Goal: Transaction & Acquisition: Subscribe to service/newsletter

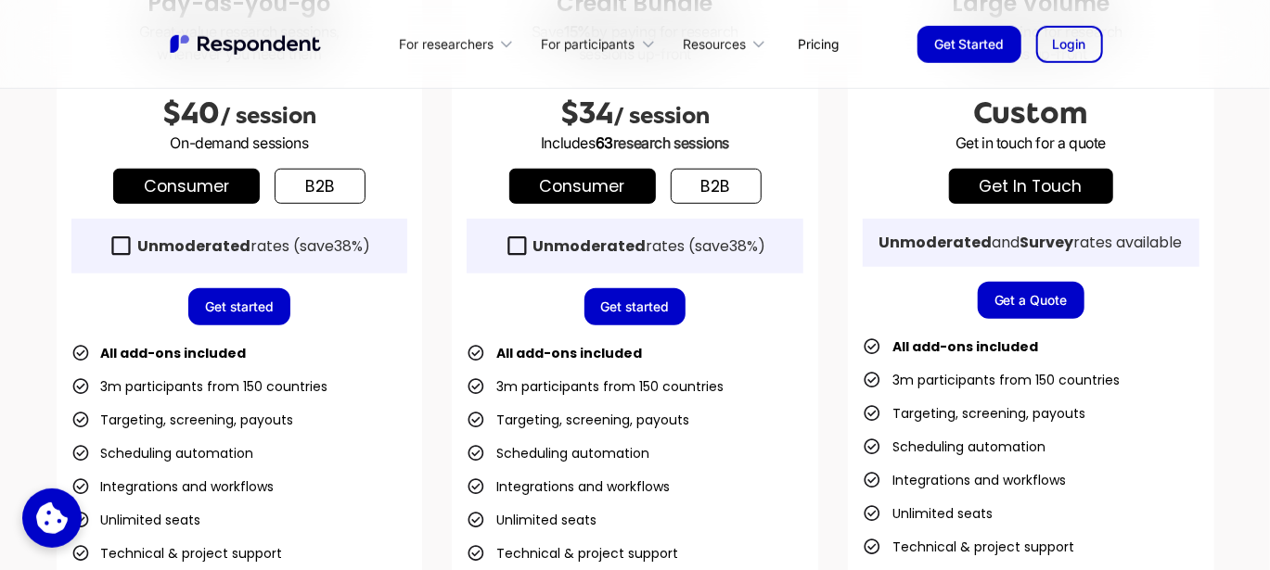
scroll to position [696, 0]
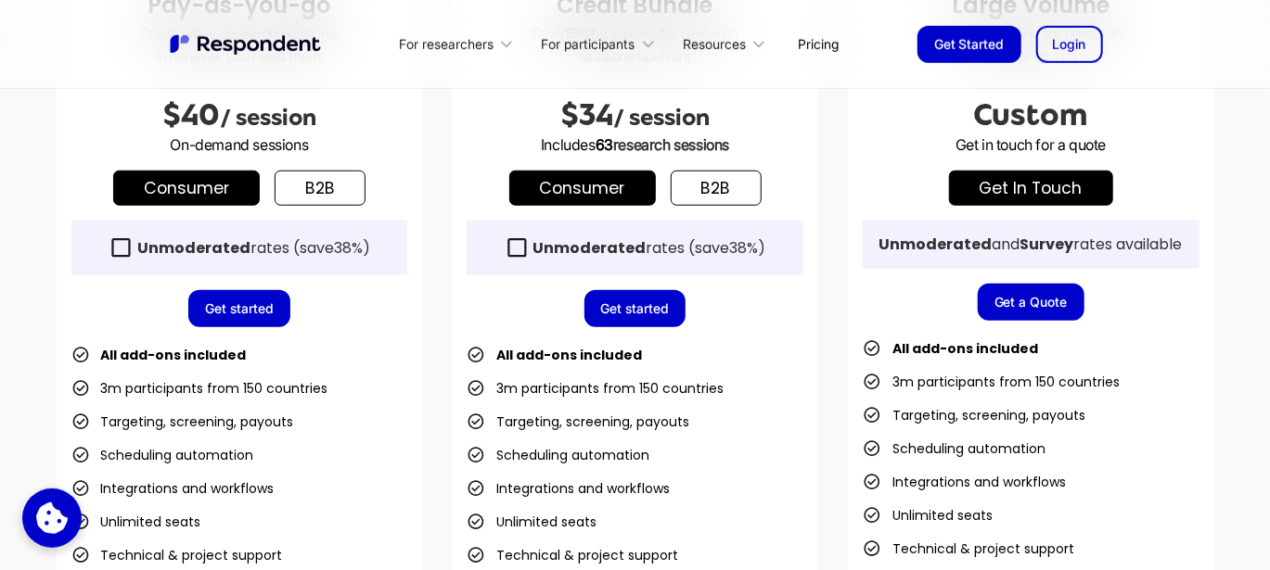
click at [112, 244] on icon at bounding box center [121, 248] width 25 height 25
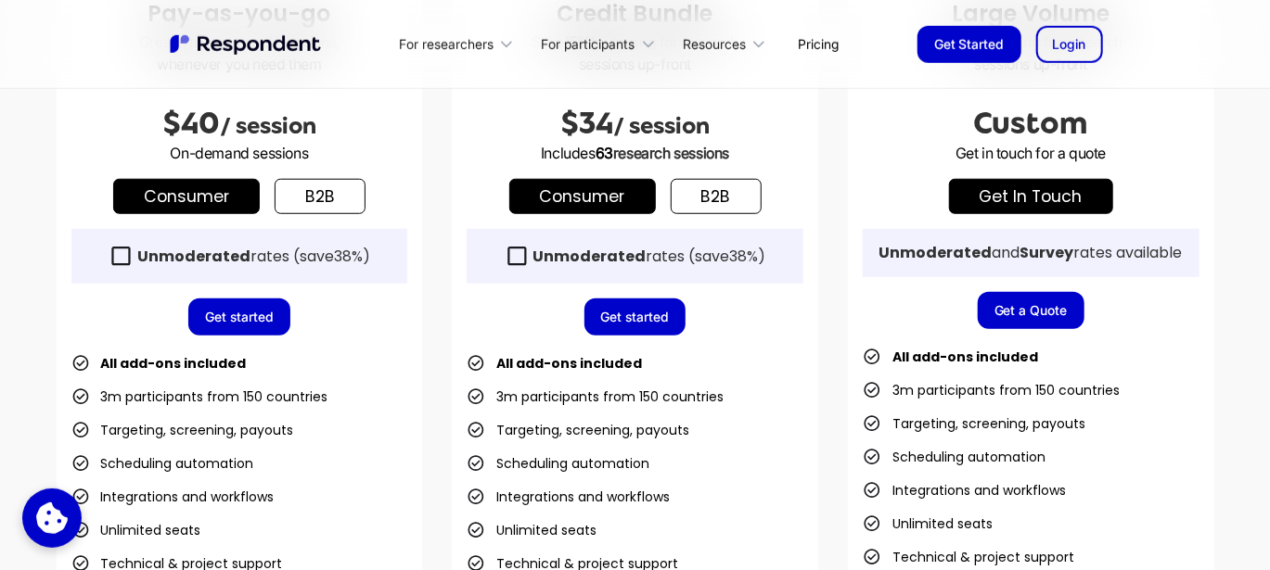
click at [512, 251] on icon at bounding box center [517, 256] width 25 height 25
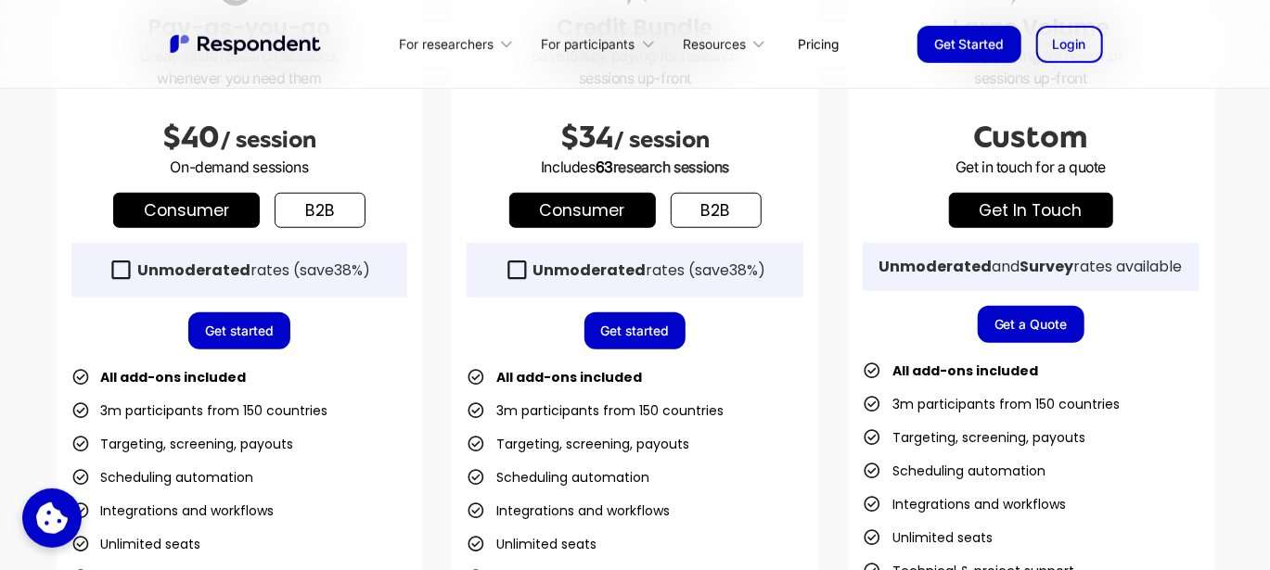
scroll to position [675, 0]
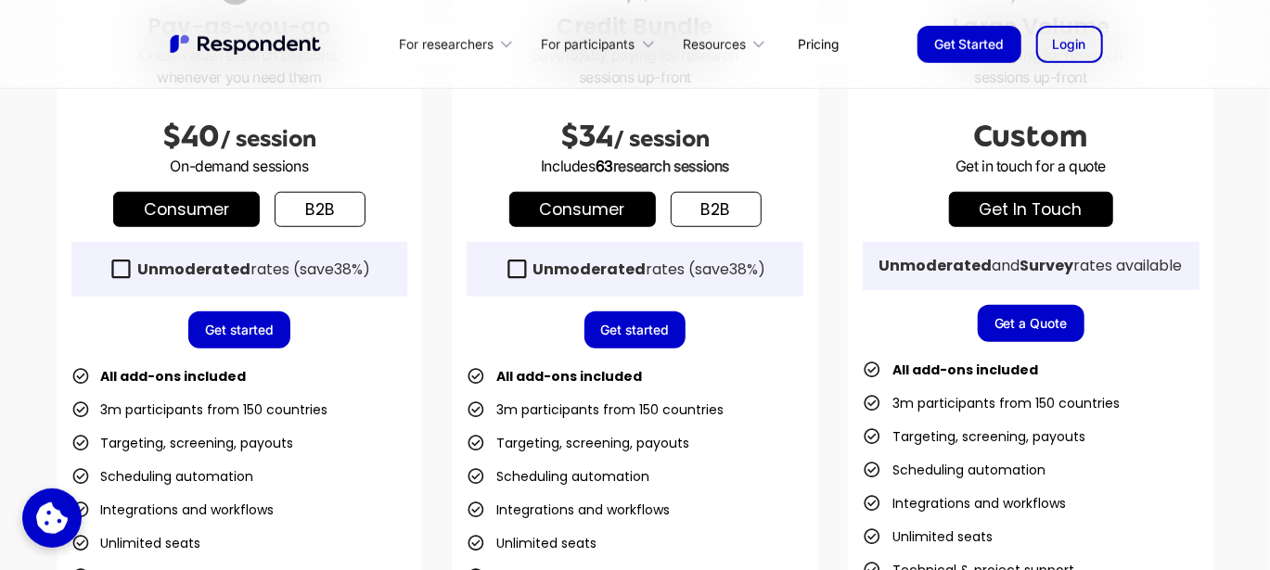
click at [215, 212] on link "Consumer" at bounding box center [186, 209] width 147 height 35
click at [121, 265] on icon at bounding box center [121, 269] width 25 height 25
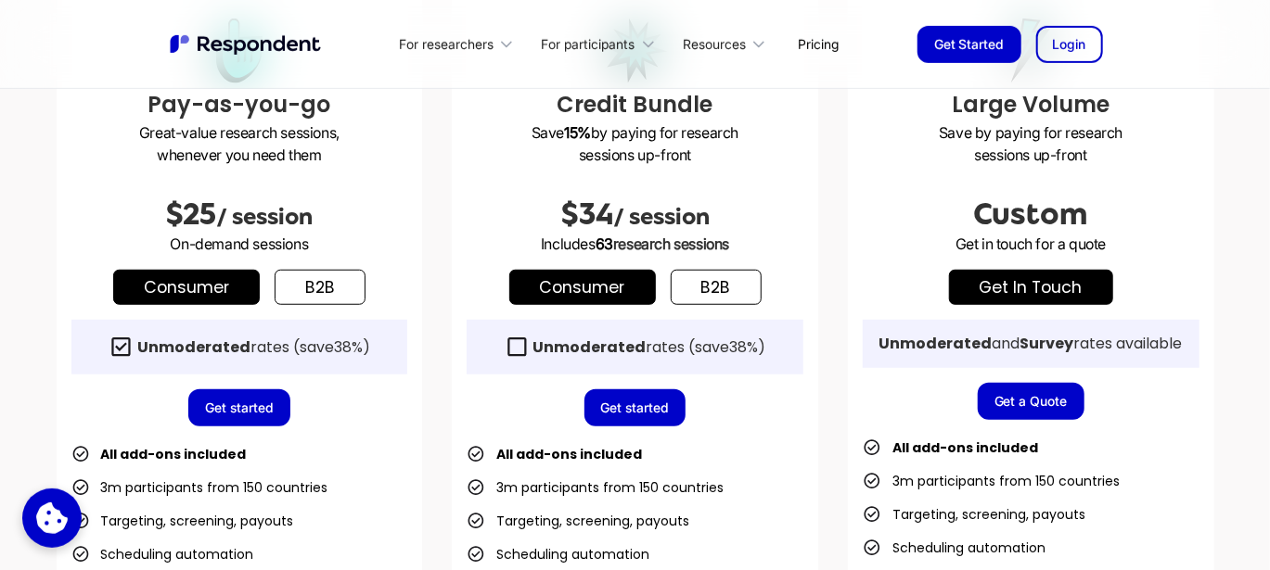
scroll to position [595, 0]
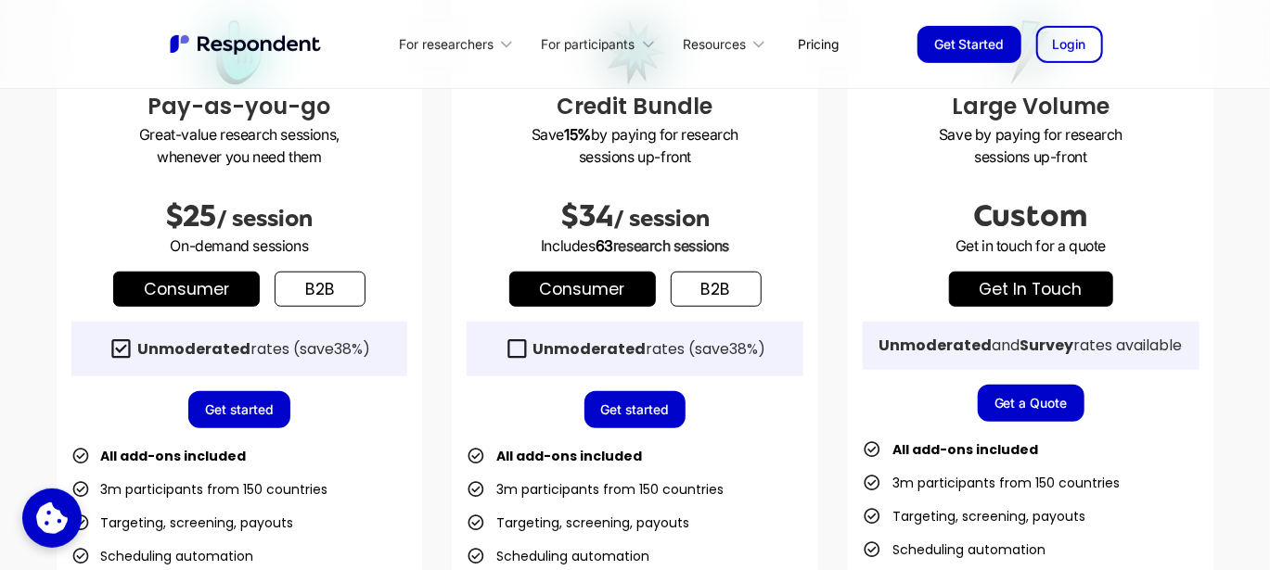
click at [224, 404] on link "Get started" at bounding box center [239, 409] width 102 height 37
